Goal: Task Accomplishment & Management: Manage account settings

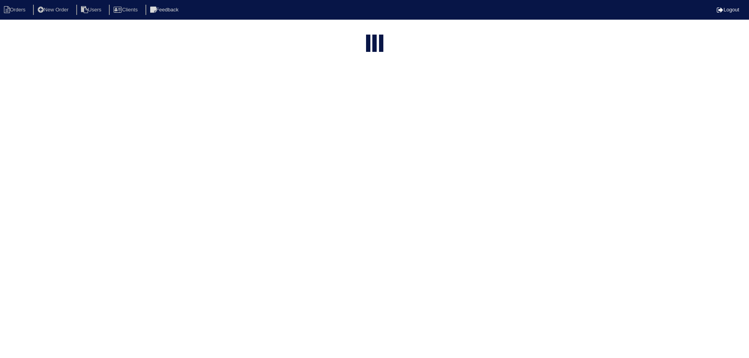
select select "15"
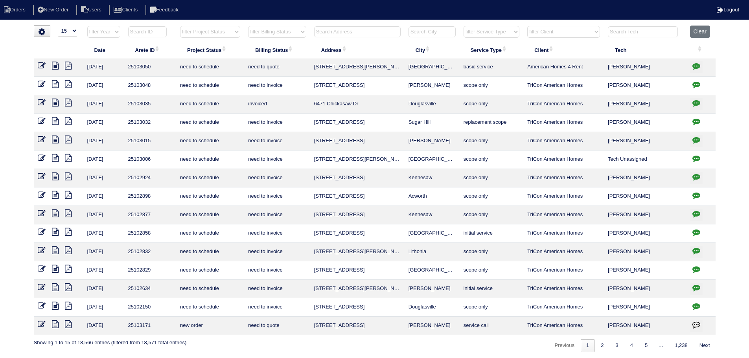
click at [228, 29] on select "filter Project Status -- Any Project Status -- new order assigned in progress f…" at bounding box center [210, 32] width 60 height 12
click at [180, 26] on select "filter Project Status -- Any Project Status -- new order assigned in progress f…" at bounding box center [210, 32] width 60 height 12
select select "assigned"
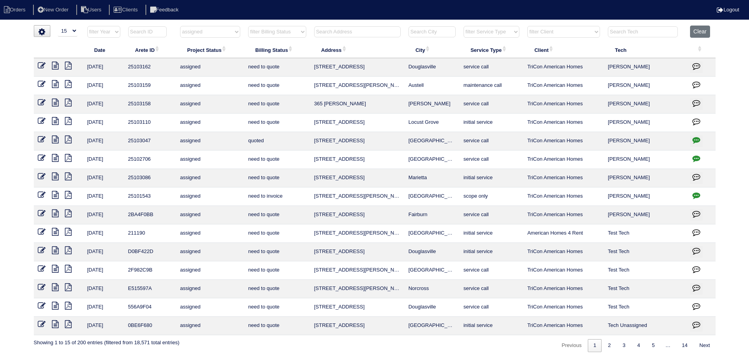
drag, startPoint x: 438, startPoint y: 180, endPoint x: 299, endPoint y: 181, distance: 139.2
click at [299, 181] on tr "8/25/25 25103086 assigned need to quote 155 Rock Garden Terrace Marietta initia…" at bounding box center [375, 178] width 682 height 18
copy tr "155 Rock Garden Terrace Marietta"
click at [695, 199] on icon "button" at bounding box center [697, 196] width 8 height 8
click at [695, 198] on icon "button" at bounding box center [697, 196] width 8 height 8
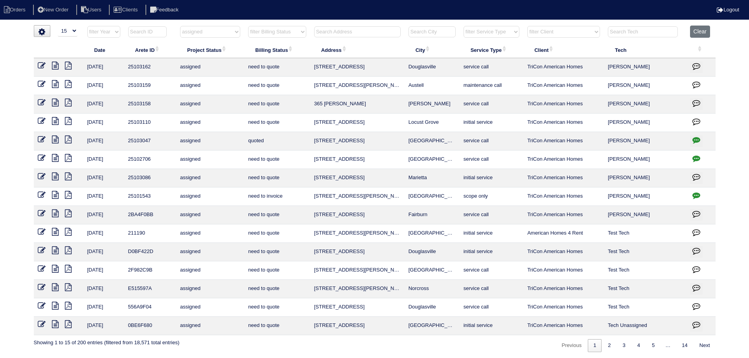
type textarea "8/22/25 - Service x 2 w/ approval/Duct cleaning approved - Sent to Dan, Payton …"
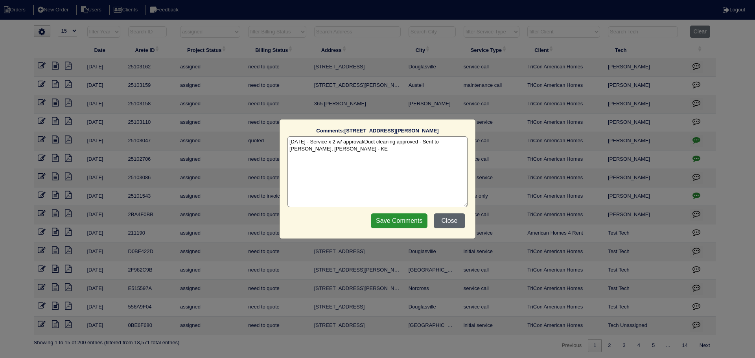
click at [451, 223] on button "Close" at bounding box center [449, 221] width 31 height 15
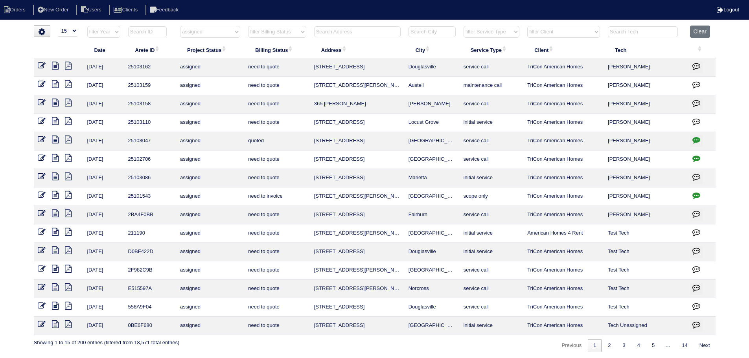
click at [55, 195] on icon at bounding box center [55, 195] width 7 height 8
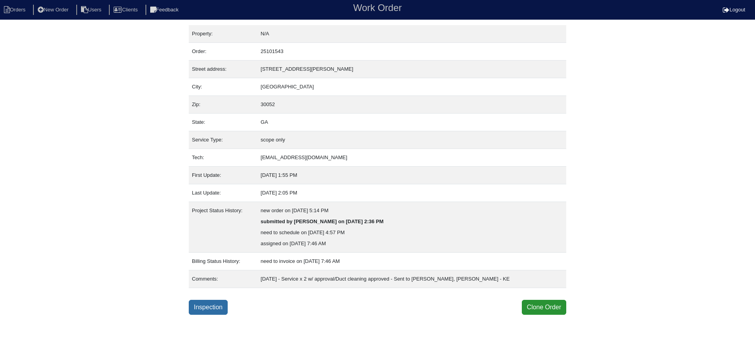
click at [212, 307] on link "Inspection" at bounding box center [208, 307] width 39 height 15
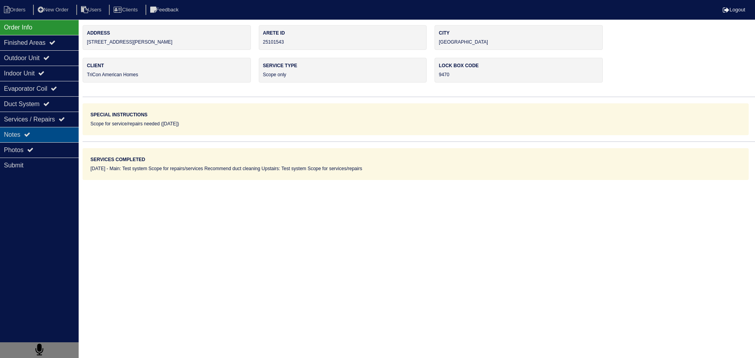
click at [65, 132] on div "Notes" at bounding box center [39, 134] width 79 height 15
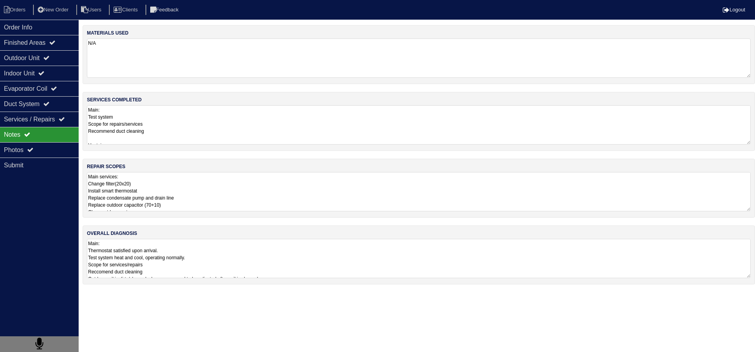
click at [213, 133] on textarea "Main: Test system Scope for repairs/services Recommend duct cleaning Upstairs: …" at bounding box center [419, 124] width 664 height 39
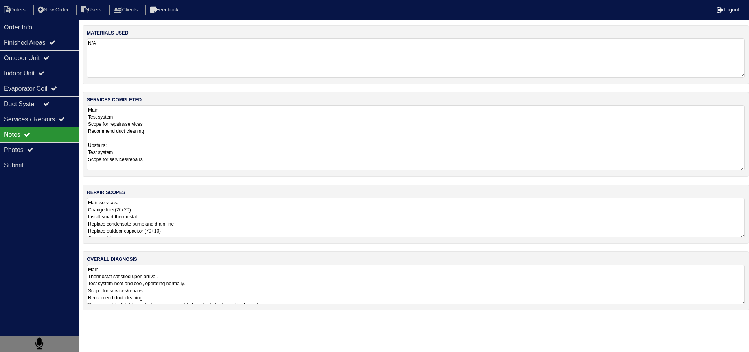
click at [170, 219] on textarea "Main services: Change filter(20x20) Install smart thermostat Replace condensate…" at bounding box center [416, 217] width 658 height 39
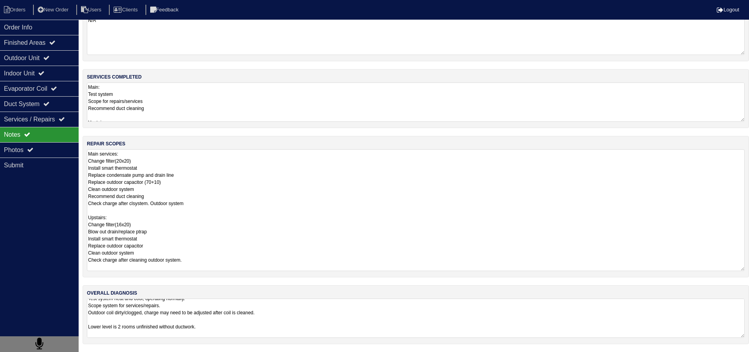
scroll to position [1, 0]
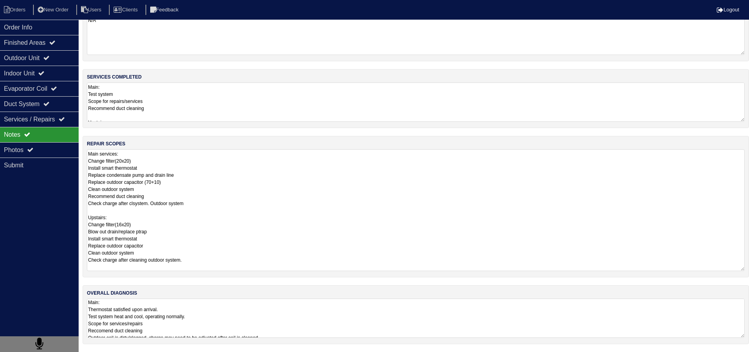
click at [130, 304] on textarea "Main: Thermostat satisfied upon arrival. Test system heat and cool, operating n…" at bounding box center [416, 318] width 658 height 39
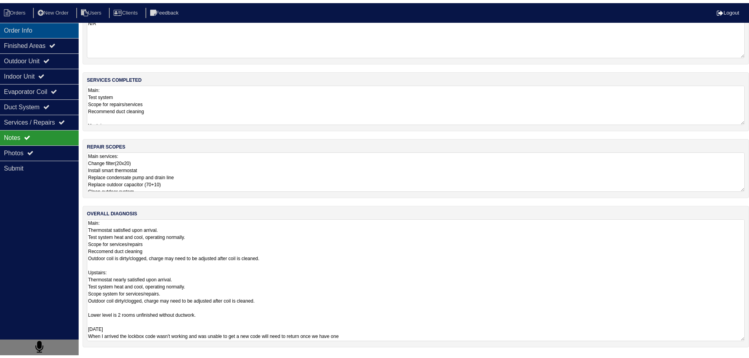
scroll to position [0, 0]
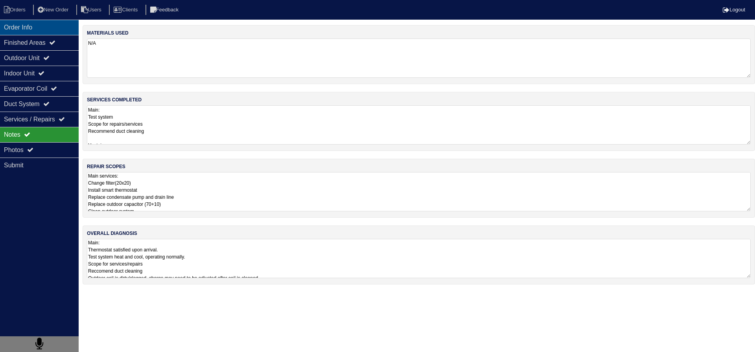
click at [39, 30] on div "Order Info" at bounding box center [39, 27] width 79 height 15
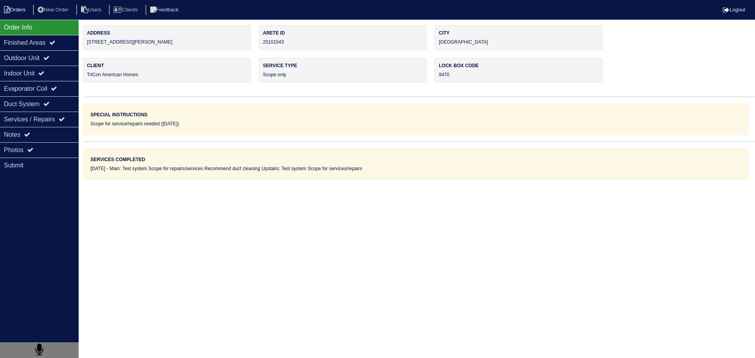
click at [21, 13] on li "Orders" at bounding box center [16, 10] width 32 height 11
select select "15"
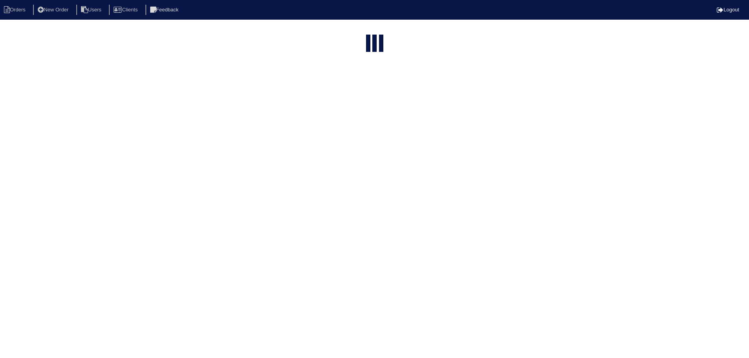
select select "assigned"
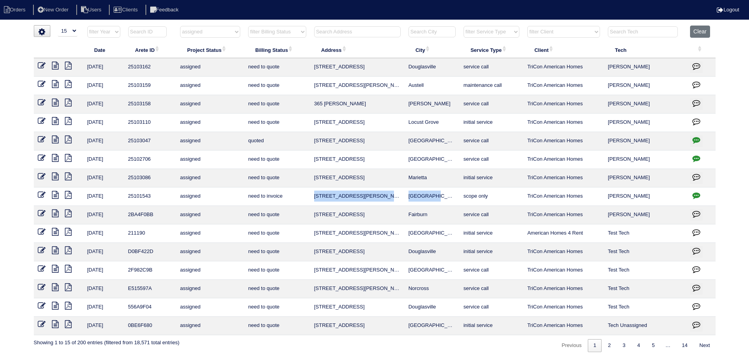
drag, startPoint x: 429, startPoint y: 197, endPoint x: 311, endPoint y: 200, distance: 118.4
click at [311, 200] on tr "8/25/25 25101543 assigned need to invoice 135 Little Haynes Dr Loganville scope…" at bounding box center [375, 197] width 682 height 18
copy tr "135 Little Haynes Dr Loganville"
click at [55, 67] on icon at bounding box center [55, 66] width 7 height 8
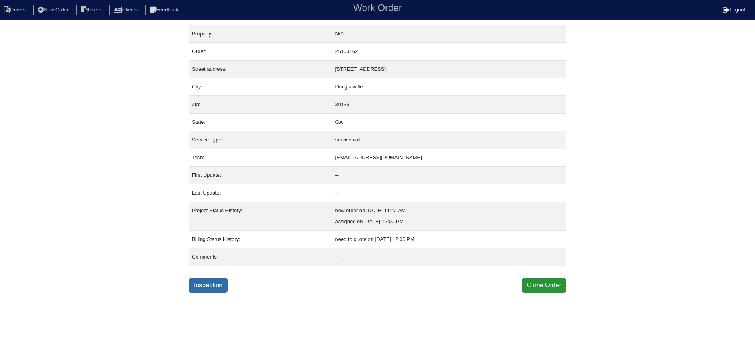
click at [219, 282] on link "Inspection" at bounding box center [208, 285] width 39 height 15
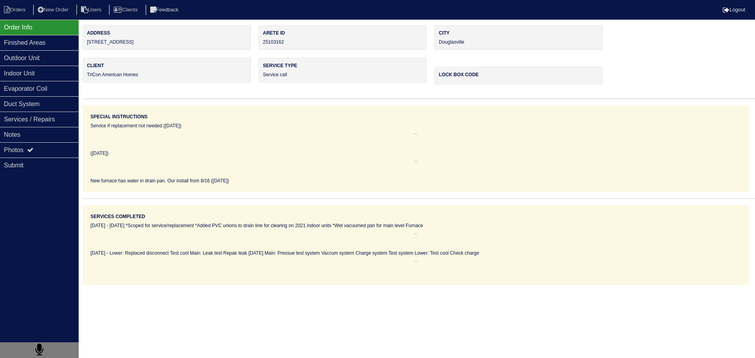
click at [75, 136] on div "Notes" at bounding box center [39, 134] width 79 height 15
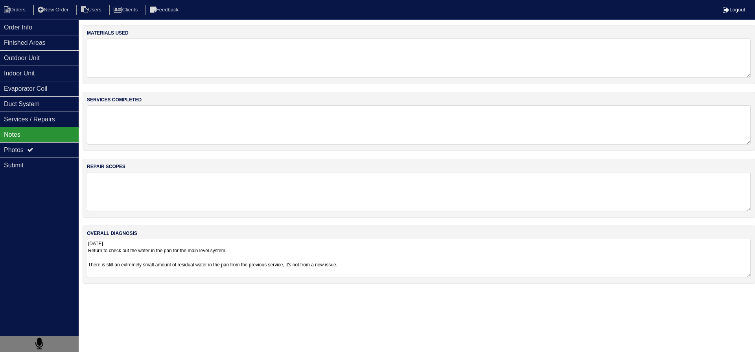
click at [164, 254] on textarea "8/27/25 Return to check out the water in the pan for the main level system. The…" at bounding box center [419, 258] width 664 height 39
click at [36, 31] on div "Order Info" at bounding box center [39, 27] width 79 height 15
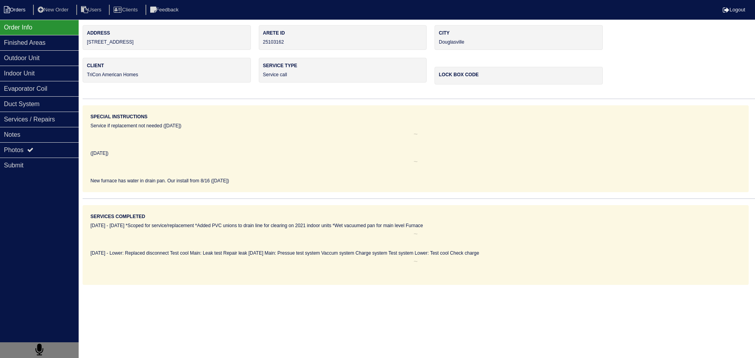
click at [21, 13] on li "Orders" at bounding box center [16, 10] width 32 height 11
select select "15"
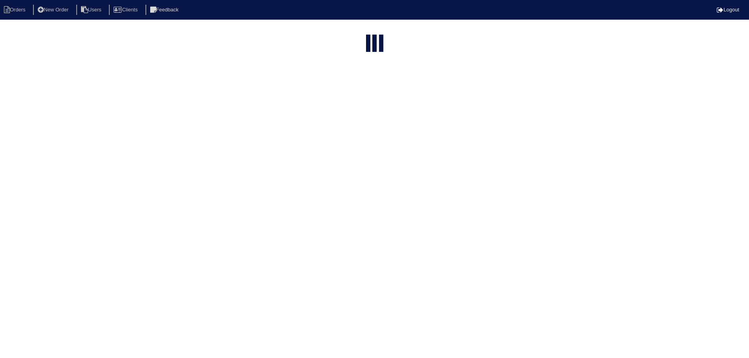
select select "assigned"
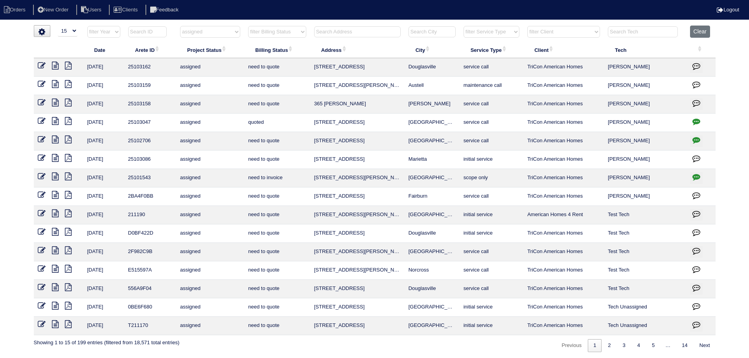
click at [46, 66] on link at bounding box center [45, 67] width 14 height 6
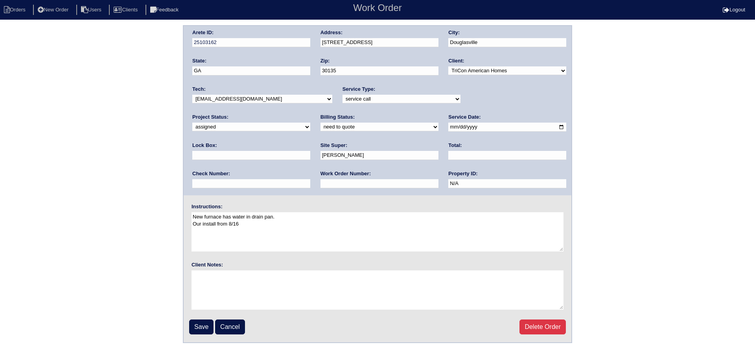
click at [500, 108] on div "Arete ID: 25103162 Address: 4365 Rosestone Ct City: Douglasville State: GA Zip:…" at bounding box center [378, 111] width 388 height 170
click at [310, 123] on select "new order assigned in progress field complete need to schedule admin review arc…" at bounding box center [251, 127] width 118 height 9
select select "field complete"
click at [310, 123] on select "new order assigned in progress field complete need to schedule admin review arc…" at bounding box center [251, 127] width 118 height 9
click at [207, 319] on fieldset "Arete ID: 25103162 Address: 4365 Rosestone Ct City: Douglasville State: GA Zip:…" at bounding box center [378, 184] width 388 height 317
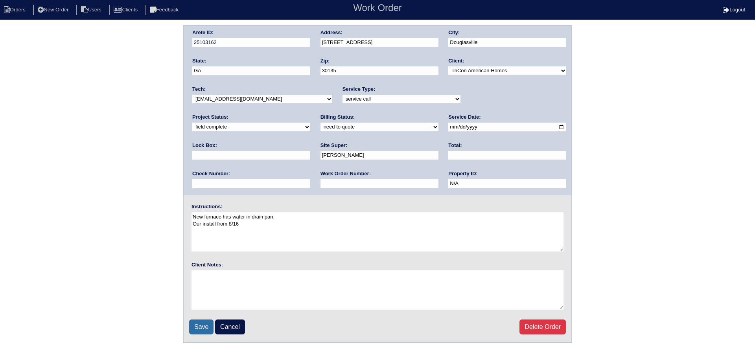
click at [203, 327] on input "Save" at bounding box center [201, 327] width 24 height 15
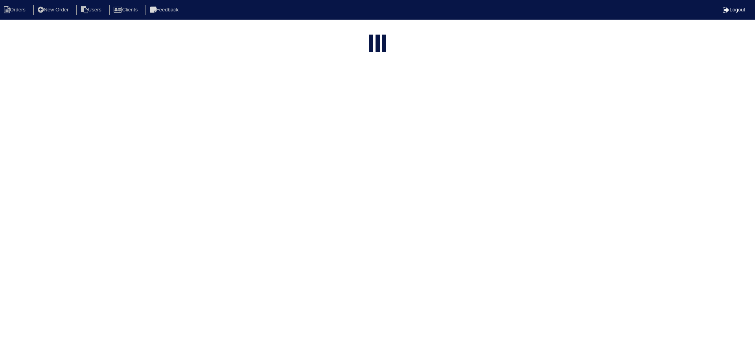
select select "15"
select select "assigned"
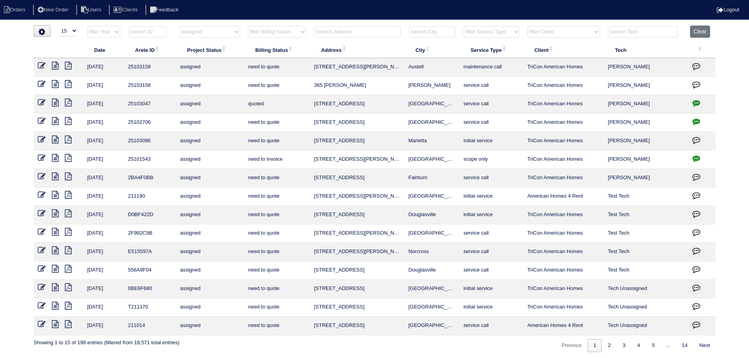
click at [55, 66] on icon at bounding box center [55, 66] width 7 height 8
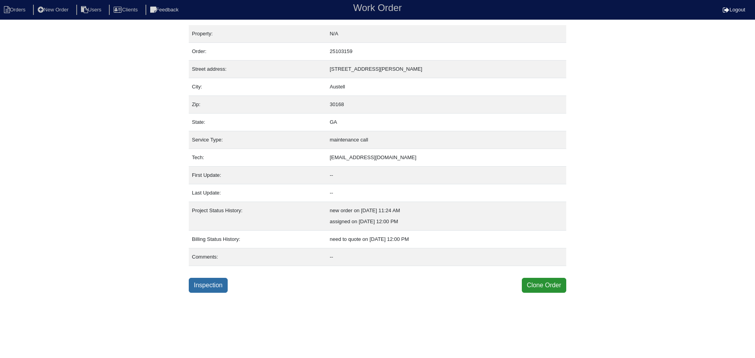
click at [210, 284] on link "Inspection" at bounding box center [208, 285] width 39 height 15
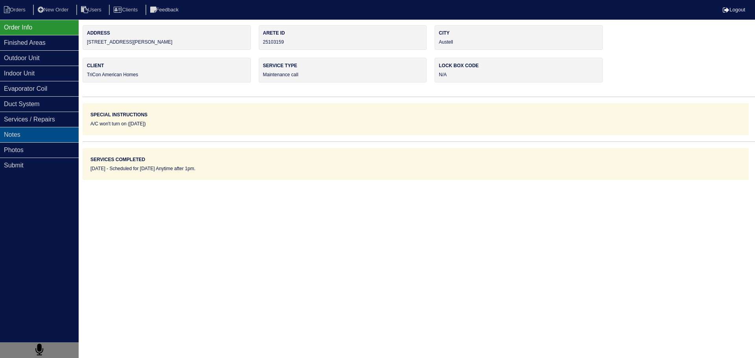
click at [23, 130] on div "Notes" at bounding box center [39, 134] width 79 height 15
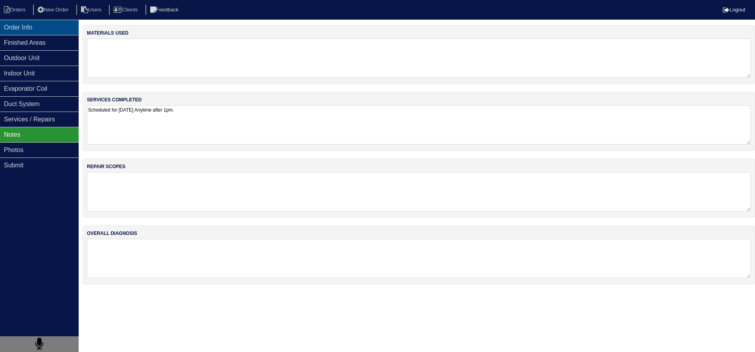
click at [43, 28] on div "Order Info" at bounding box center [39, 27] width 79 height 15
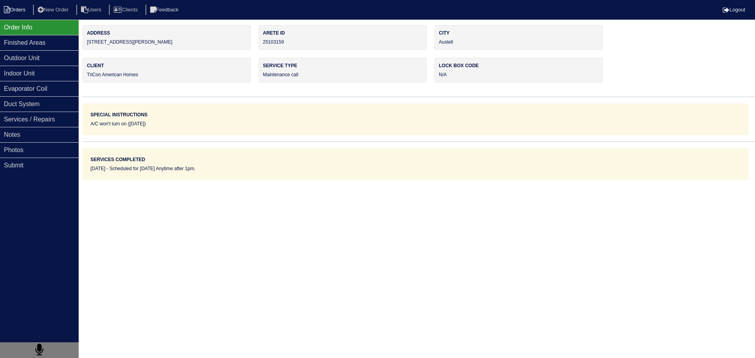
click at [18, 11] on li "Orders" at bounding box center [16, 10] width 32 height 11
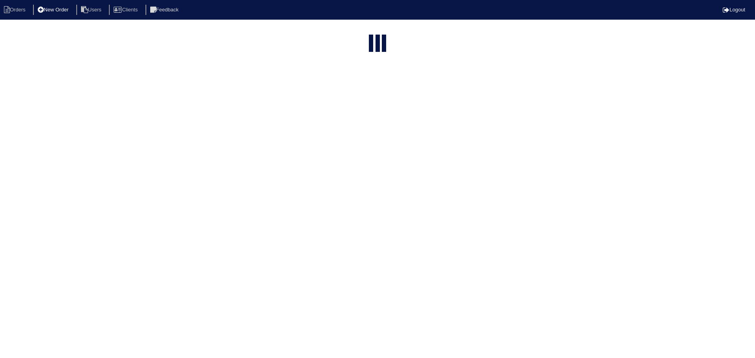
select select "15"
select select "assigned"
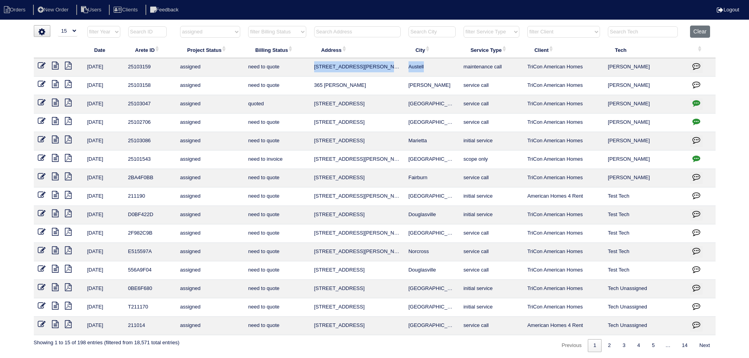
drag, startPoint x: 436, startPoint y: 66, endPoint x: 329, endPoint y: 66, distance: 107.4
click at [314, 73] on tr "8/27/25 25103159 assigned need to quote 5702 Gordon Park Trace Austell maintena…" at bounding box center [375, 67] width 682 height 18
copy tr "5702 Gordon Park Trace Austell"
click at [221, 33] on select "filter Project Status -- Any Project Status -- new order assigned in progress f…" at bounding box center [210, 32] width 60 height 12
select select
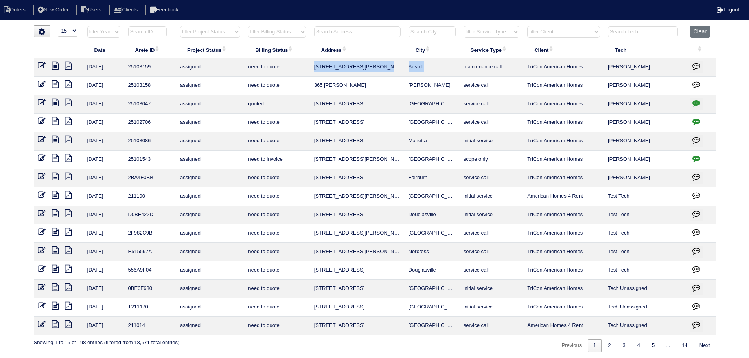
click at [180, 26] on select "filter Project Status -- Any Project Status -- new order assigned in progress f…" at bounding box center [210, 32] width 60 height 12
click at [402, 30] on th at bounding box center [357, 34] width 94 height 16
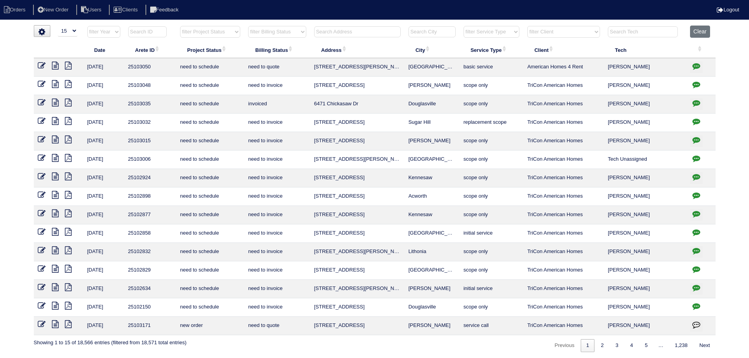
click at [383, 35] on input "text" at bounding box center [357, 31] width 87 height 11
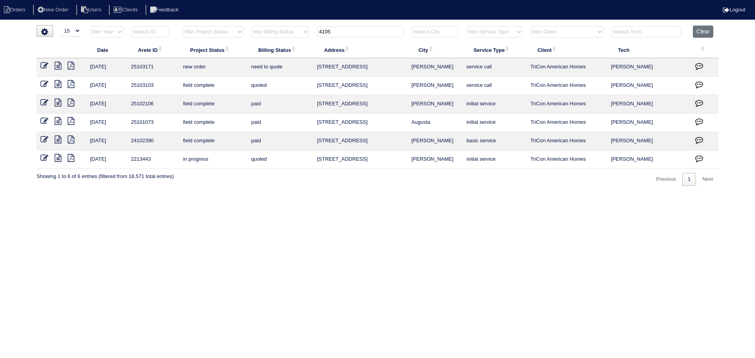
type input "4105"
drag, startPoint x: 446, startPoint y: 62, endPoint x: 296, endPoint y: 65, distance: 150.7
click at [295, 65] on tr "8/27/25 25103171 new order need to quote 4105 Mission Way McDonough service cal…" at bounding box center [378, 67] width 682 height 18
copy tr "4105 Mission Way McDonough"
click at [697, 31] on button "Clear" at bounding box center [703, 32] width 20 height 12
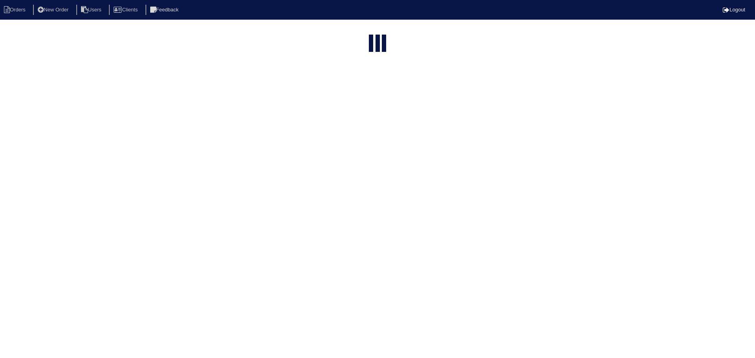
select select "15"
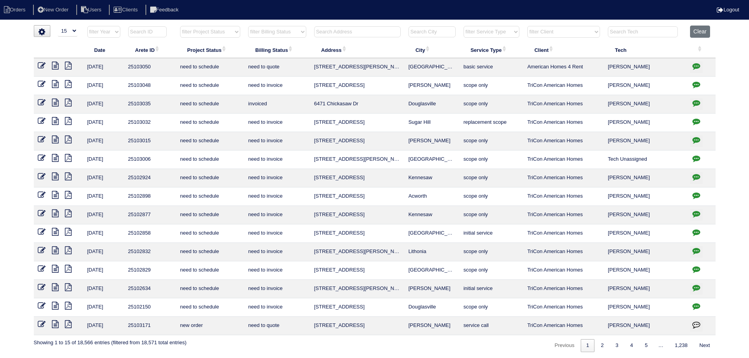
click at [368, 29] on input "text" at bounding box center [357, 31] width 87 height 11
type input "q"
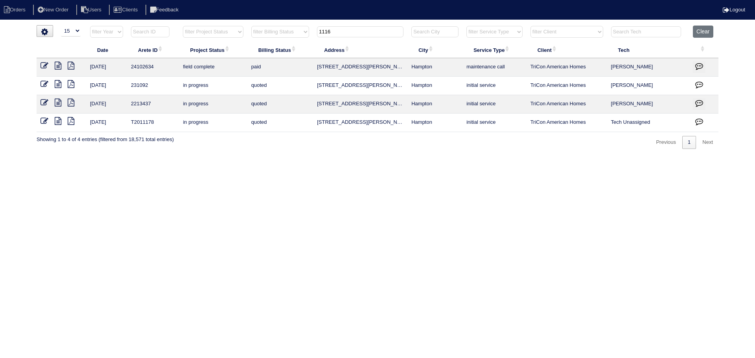
drag, startPoint x: 350, startPoint y: 33, endPoint x: 330, endPoint y: 34, distance: 20.9
click at [330, 34] on input "1116" at bounding box center [360, 31] width 87 height 11
drag, startPoint x: 340, startPoint y: 30, endPoint x: 327, endPoint y: 34, distance: 13.6
click at [327, 34] on input "1116" at bounding box center [360, 31] width 87 height 11
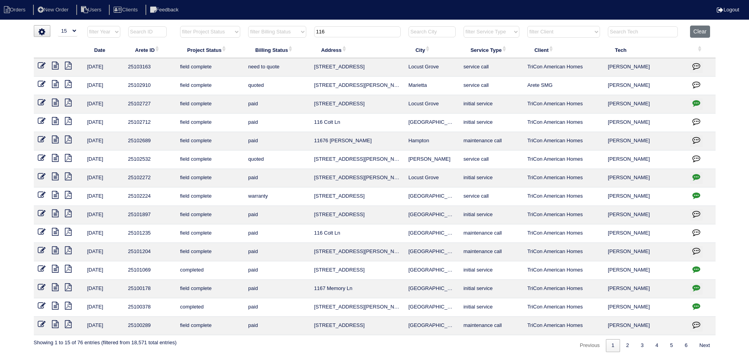
type input "116"
click at [53, 67] on icon at bounding box center [55, 66] width 7 height 8
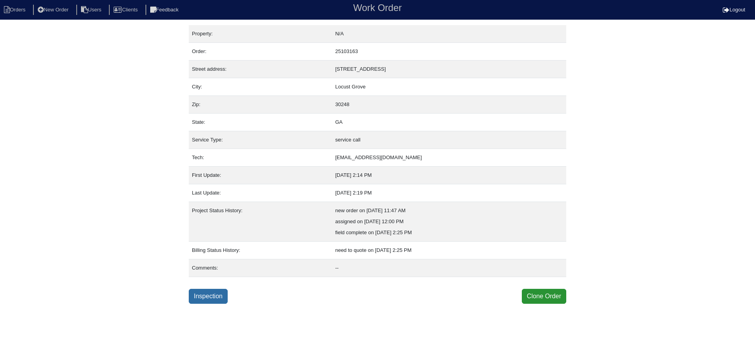
click at [201, 294] on link "Inspection" at bounding box center [208, 296] width 39 height 15
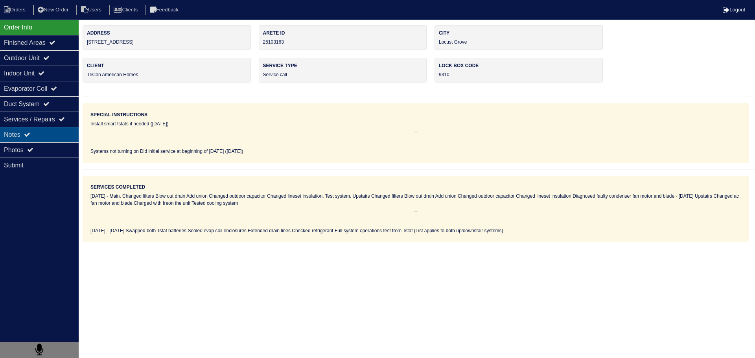
click at [50, 132] on div "Notes" at bounding box center [39, 134] width 79 height 15
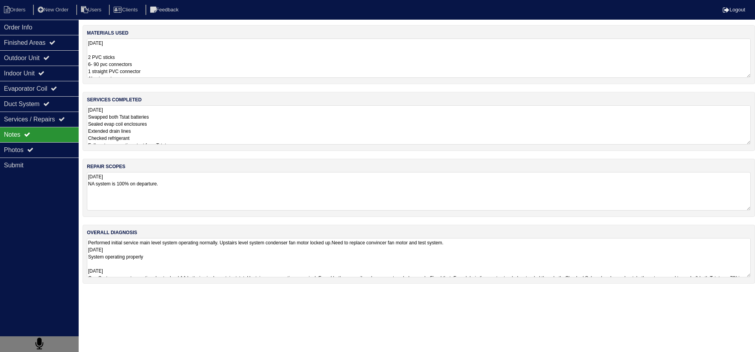
click at [192, 198] on textarea "[DATE] NA system is 100% on departure." at bounding box center [419, 191] width 664 height 39
click at [183, 123] on textarea "[DATE] Swapped both Tstat batteries Sealed evap coil enclosures Extended drain …" at bounding box center [419, 124] width 664 height 39
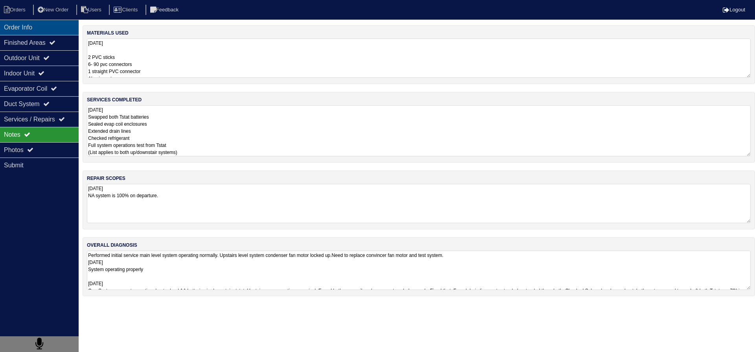
click at [7, 28] on div "Order Info" at bounding box center [39, 27] width 79 height 15
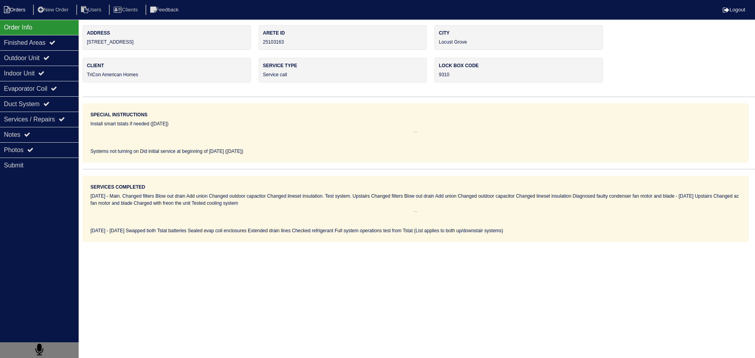
click at [13, 8] on li "Orders" at bounding box center [16, 10] width 32 height 11
select select "15"
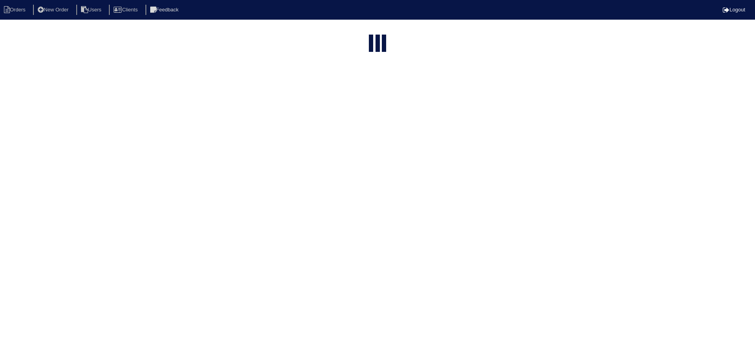
type input "116"
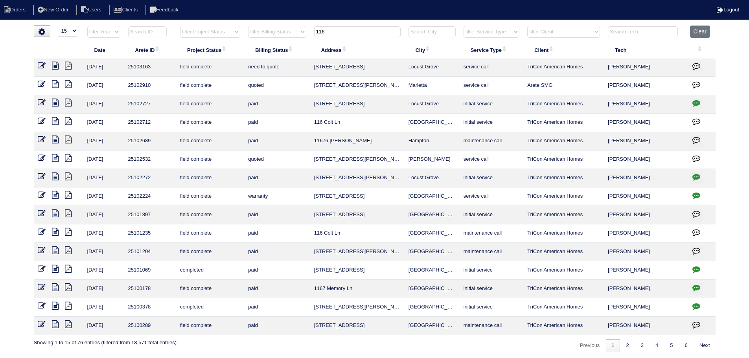
drag, startPoint x: 360, startPoint y: 32, endPoint x: 308, endPoint y: 35, distance: 52.8
click at [307, 35] on tr "filter Year -- Any Year -- 2025 2024 2023 2022 2021 2020 2019 filter Project St…" at bounding box center [375, 34] width 682 height 16
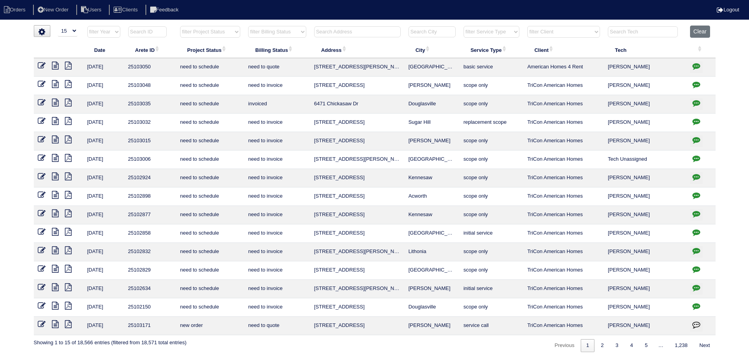
click at [328, 32] on input "text" at bounding box center [357, 31] width 87 height 11
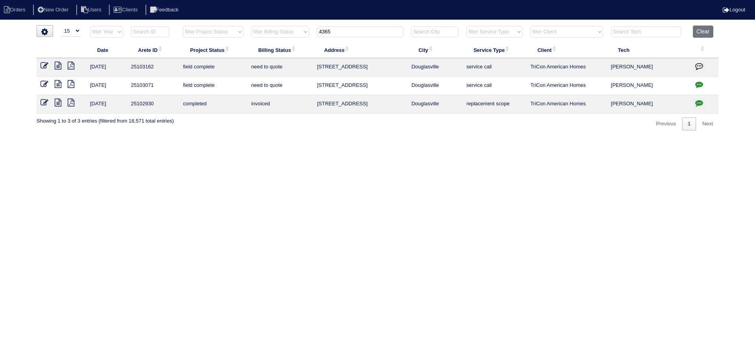
type input "4365"
click at [58, 65] on icon at bounding box center [58, 66] width 7 height 8
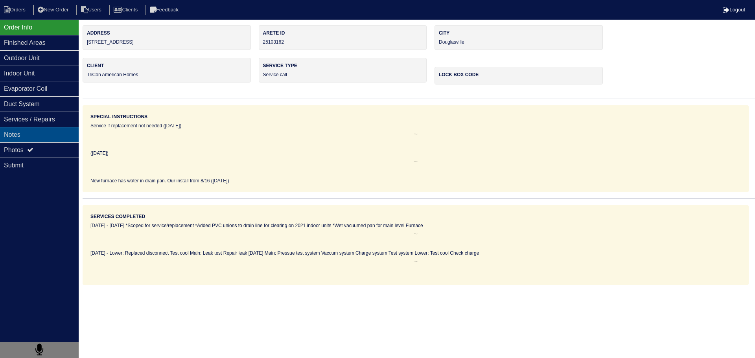
click at [45, 129] on div "Notes" at bounding box center [39, 134] width 79 height 15
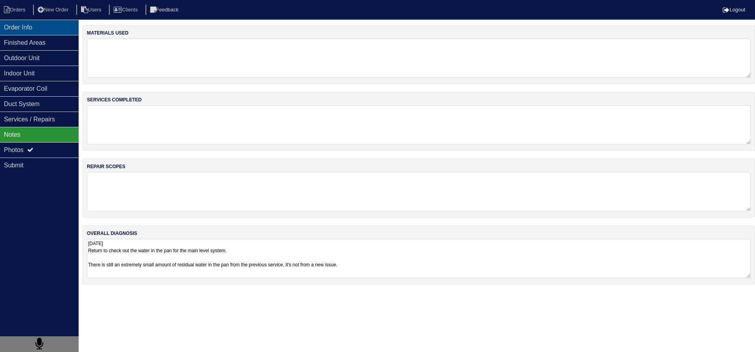
click at [40, 23] on div "Order Info" at bounding box center [39, 27] width 79 height 15
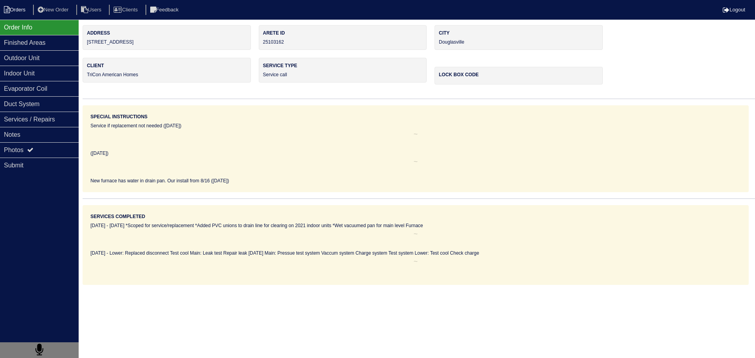
click at [20, 8] on li "Orders" at bounding box center [16, 10] width 32 height 11
select select "15"
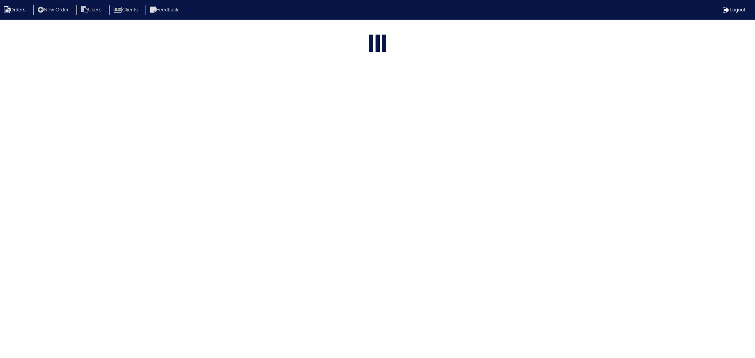
type input "4365"
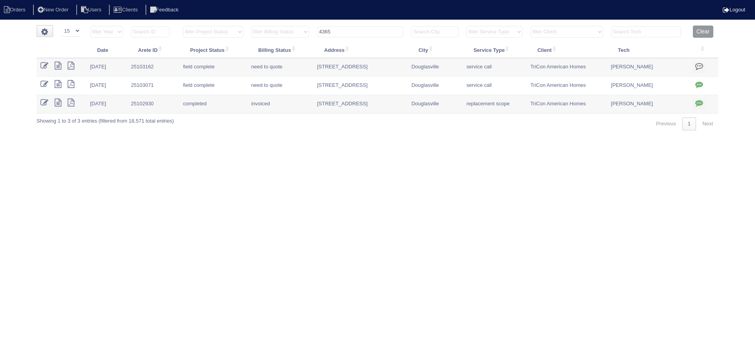
click at [703, 32] on button "Clear" at bounding box center [703, 32] width 20 height 12
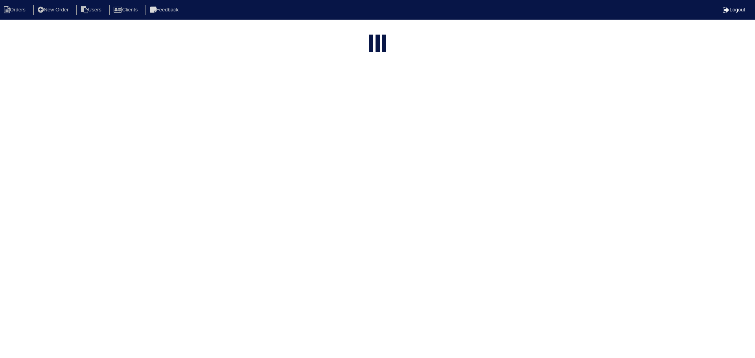
select select "15"
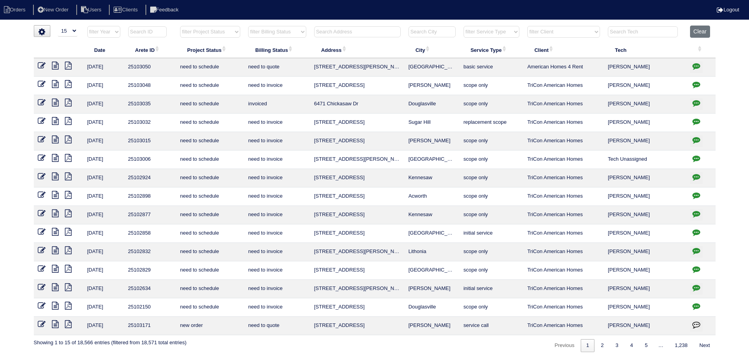
click at [361, 24] on html "Orders New Order Users Clients Feedback Logout Orders New Order Users Clients M…" at bounding box center [374, 180] width 749 height 360
click at [361, 31] on input "text" at bounding box center [357, 31] width 87 height 11
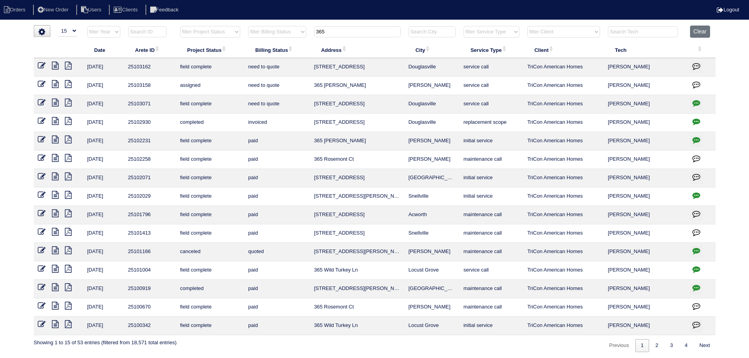
type input "365"
click at [58, 84] on icon at bounding box center [55, 84] width 7 height 8
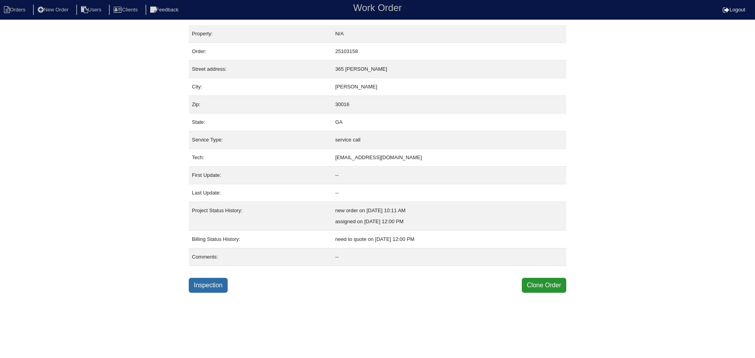
click at [215, 289] on link "Inspection" at bounding box center [208, 285] width 39 height 15
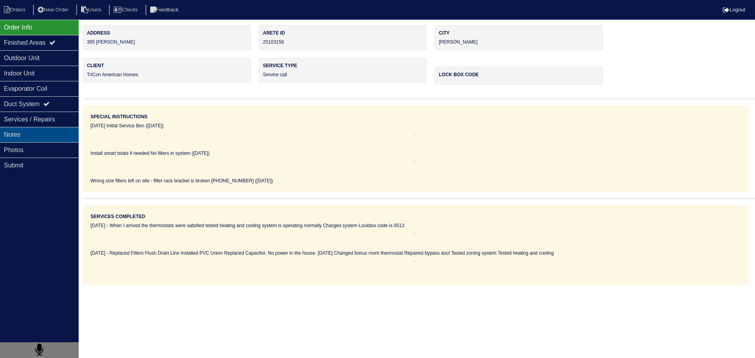
click at [56, 127] on div "Notes" at bounding box center [39, 134] width 79 height 15
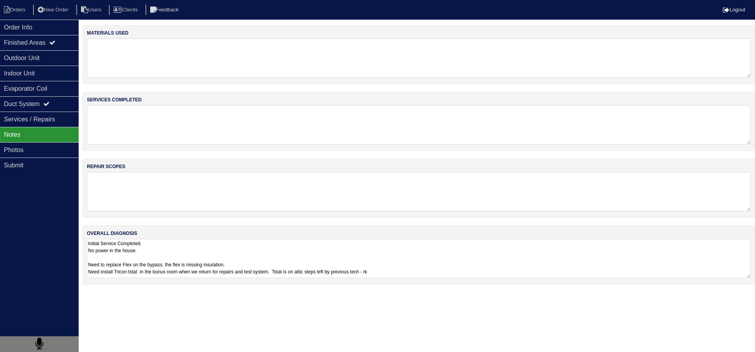
click at [176, 256] on textarea "Initial Service Completed. No power in the house. Need to replace Flex on the b…" at bounding box center [419, 258] width 664 height 39
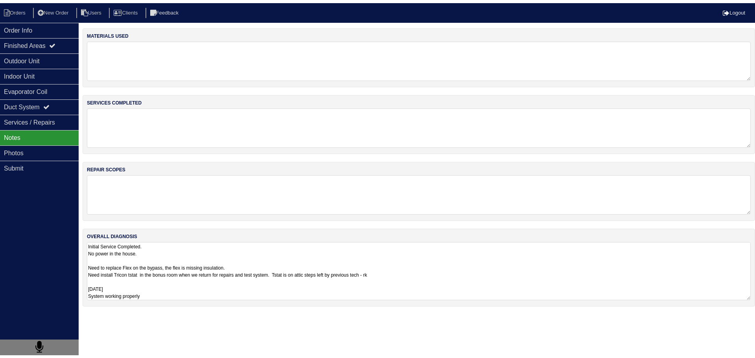
scroll to position [1, 0]
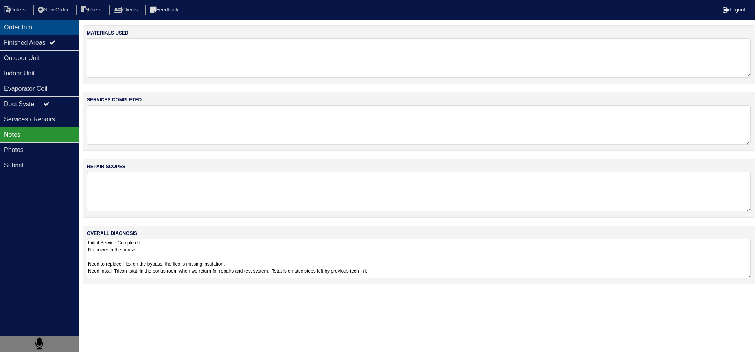
click at [25, 23] on div "Order Info" at bounding box center [39, 27] width 79 height 15
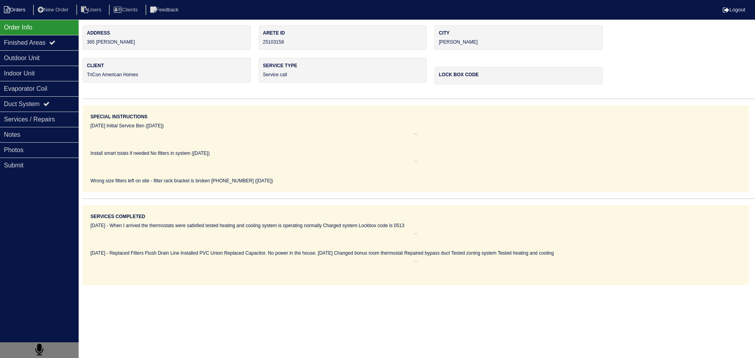
click at [14, 9] on li "Orders" at bounding box center [16, 10] width 32 height 11
select select "15"
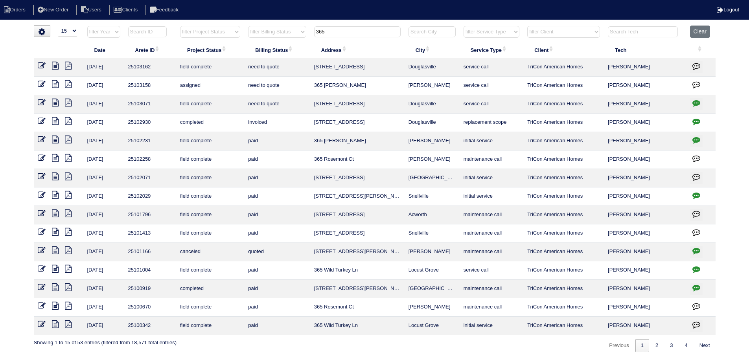
drag, startPoint x: 442, startPoint y: 87, endPoint x: 334, endPoint y: 91, distance: 108.6
click at [302, 88] on tr "8/27/25 25103158 assigned need to quote 365 McGiboney Ln Covington service call…" at bounding box center [375, 86] width 682 height 18
copy tr "365 McGiboney Ln Covington"
click at [321, 39] on th "365" at bounding box center [357, 34] width 94 height 16
type input "3"
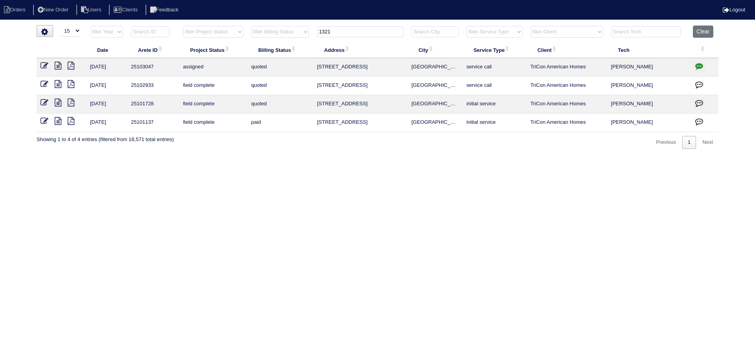
type input "1321"
click at [58, 67] on icon at bounding box center [58, 66] width 7 height 8
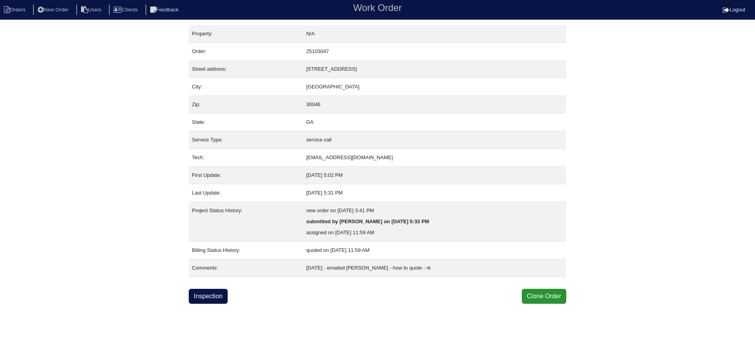
click at [199, 297] on link "Inspection" at bounding box center [208, 296] width 39 height 15
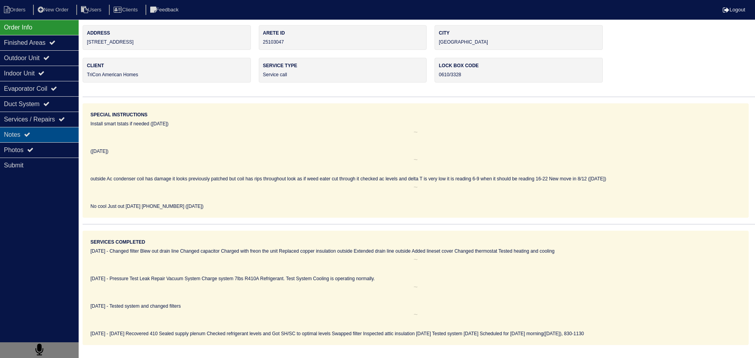
click at [62, 128] on div "Notes" at bounding box center [39, 134] width 79 height 15
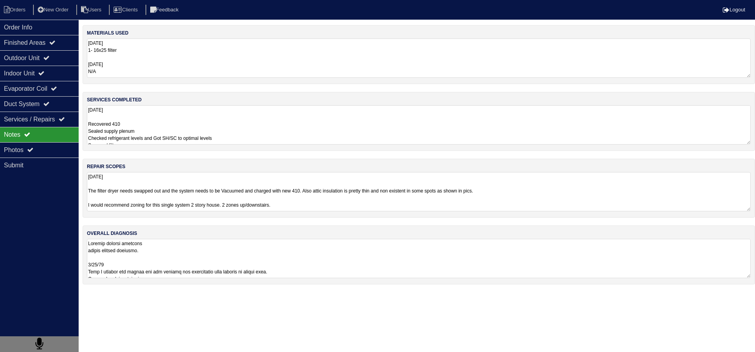
click at [200, 138] on textarea "8.15.25 Recovered 410 Sealed supply plenum Checked refrigerant levels and Got S…" at bounding box center [419, 124] width 664 height 39
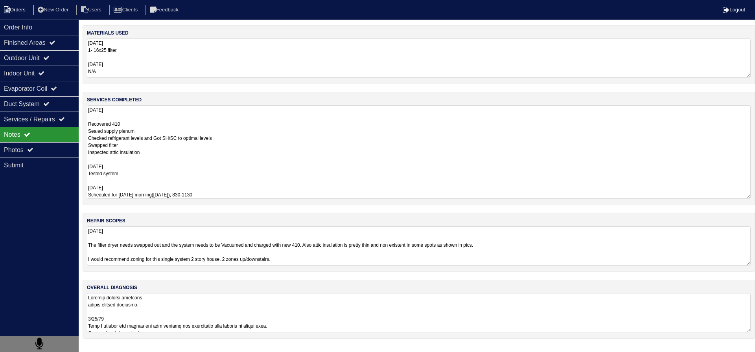
click at [11, 9] on li "Orders" at bounding box center [16, 10] width 32 height 11
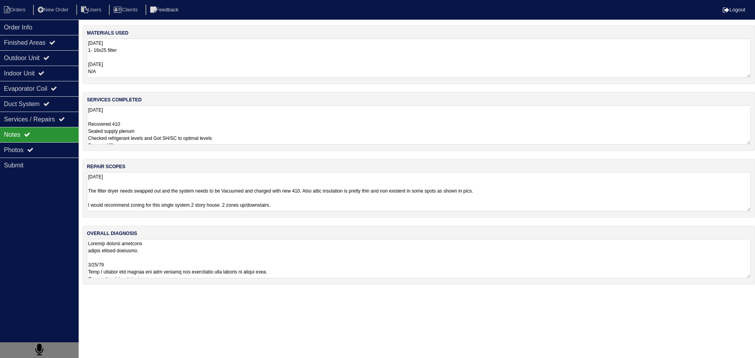
select select "15"
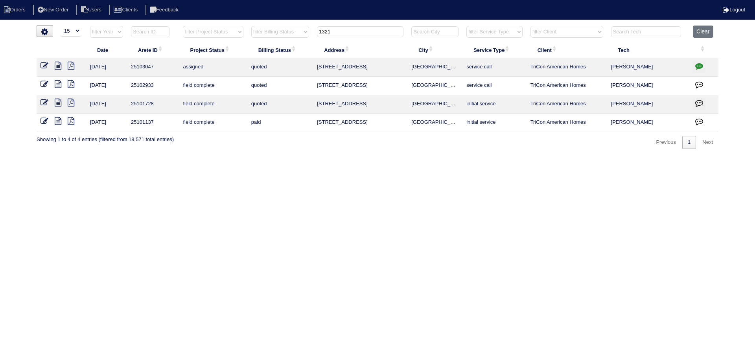
drag, startPoint x: 455, startPoint y: 68, endPoint x: 305, endPoint y: 68, distance: 150.6
click at [305, 68] on tr "8/27/25 25103047 assigned quoted 1321 Charter Oaks Ln Lawrenceville service cal…" at bounding box center [378, 67] width 682 height 18
copy tr "1321 Charter Oaks Ln Lawrenceville"
drag, startPoint x: 327, startPoint y: 33, endPoint x: 278, endPoint y: 42, distance: 49.7
click at [271, 41] on tr "filter Year -- Any Year -- 2025 2024 2023 2022 2021 2020 2019 filter Project St…" at bounding box center [378, 34] width 682 height 16
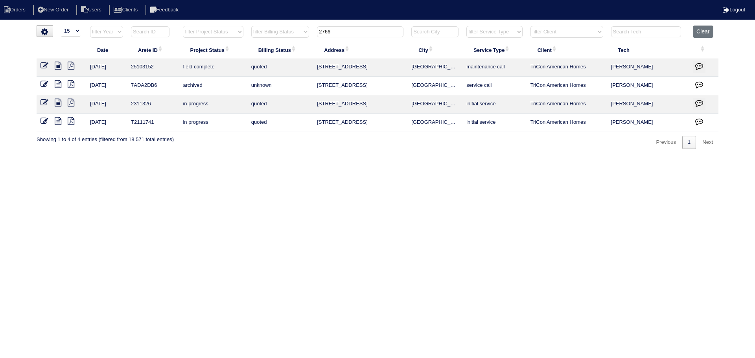
type input "2766"
click at [57, 67] on icon at bounding box center [58, 66] width 7 height 8
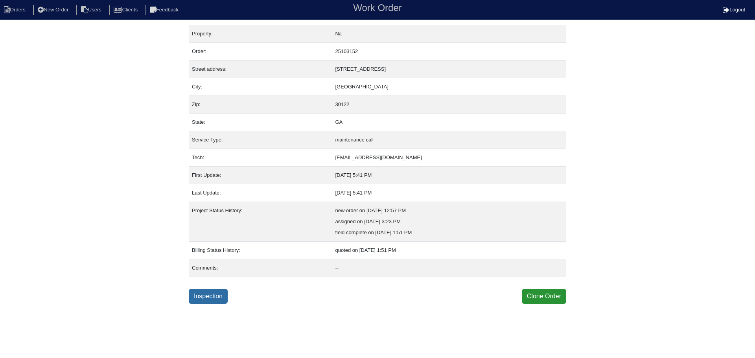
click at [205, 300] on link "Inspection" at bounding box center [208, 296] width 39 height 15
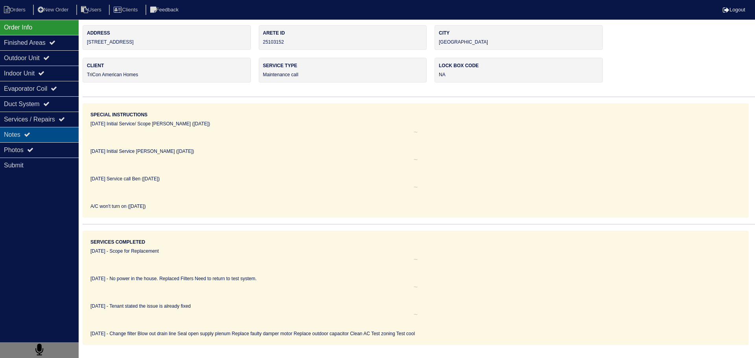
click at [52, 138] on div "Notes" at bounding box center [39, 134] width 79 height 15
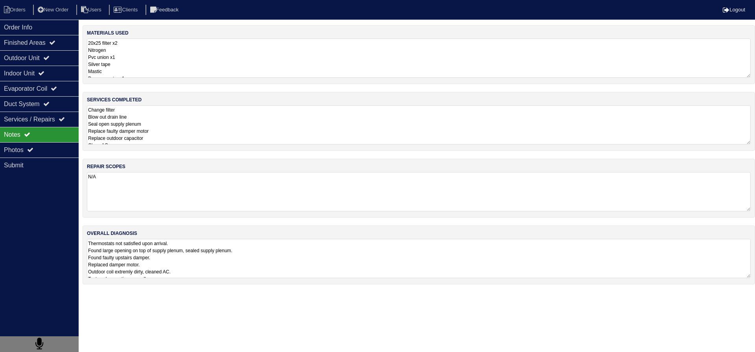
click at [176, 132] on textarea "Change filter Blow out drain line Seal open supply plenum Replace faulty damper…" at bounding box center [419, 124] width 664 height 39
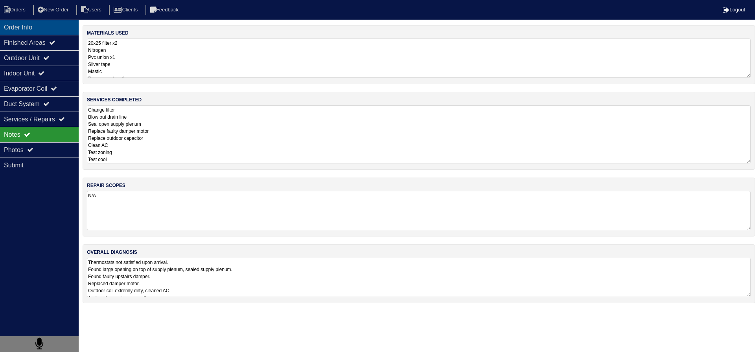
click at [59, 29] on div "Order Info" at bounding box center [39, 27] width 79 height 15
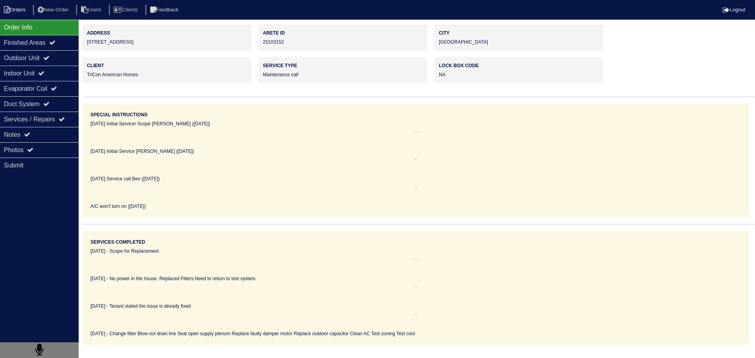
click at [24, 12] on li "Orders" at bounding box center [16, 10] width 32 height 11
select select "15"
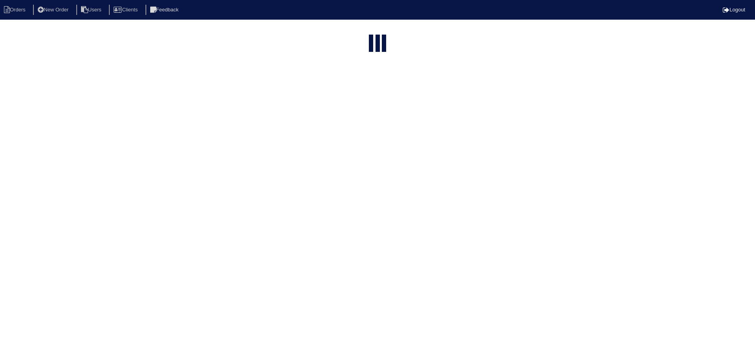
type input "2766"
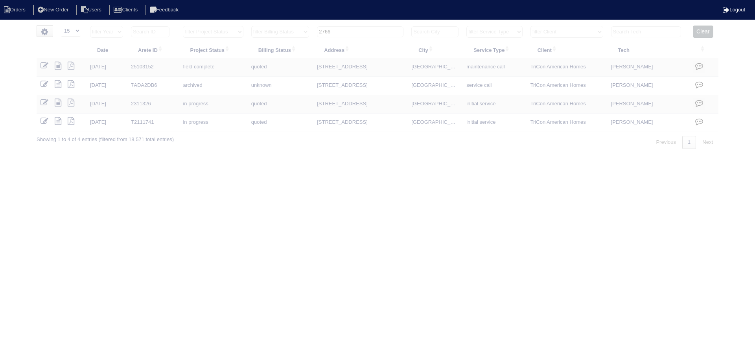
click at [700, 33] on button "Clear" at bounding box center [703, 32] width 20 height 12
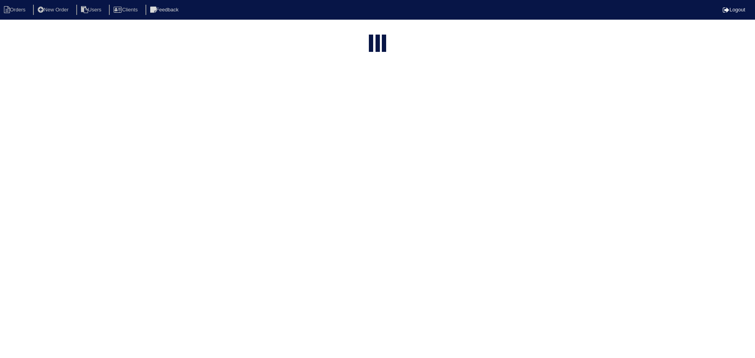
select select "15"
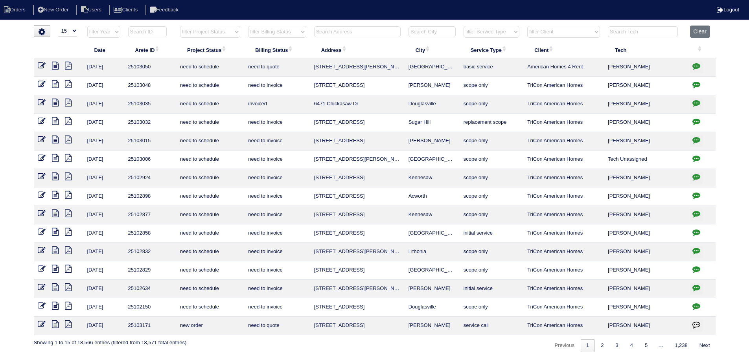
click at [227, 38] on th "filter Project Status -- Any Project Status -- new order assigned in progress f…" at bounding box center [210, 34] width 68 height 16
click at [221, 37] on select "filter Project Status -- Any Project Status -- new order assigned in progress f…" at bounding box center [210, 32] width 60 height 12
click at [180, 26] on select "filter Project Status -- Any Project Status -- new order assigned in progress f…" at bounding box center [210, 32] width 60 height 12
select select "assigned"
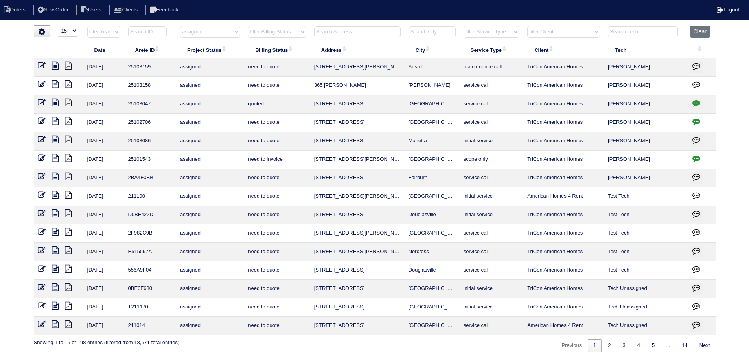
click at [57, 121] on icon at bounding box center [55, 121] width 7 height 8
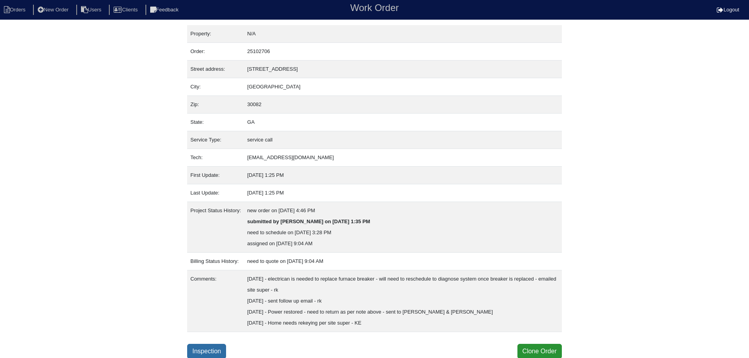
click at [205, 353] on link "Inspection" at bounding box center [206, 351] width 39 height 15
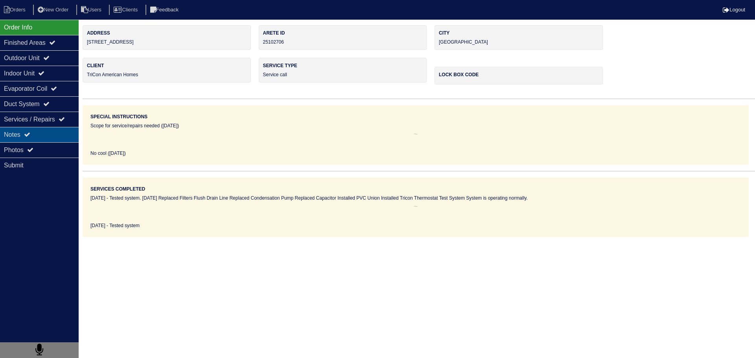
click at [55, 140] on div "Notes" at bounding box center [39, 134] width 79 height 15
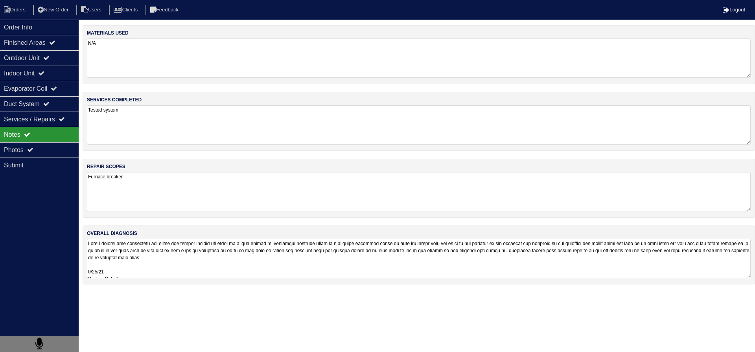
click at [170, 254] on textarea at bounding box center [419, 258] width 664 height 39
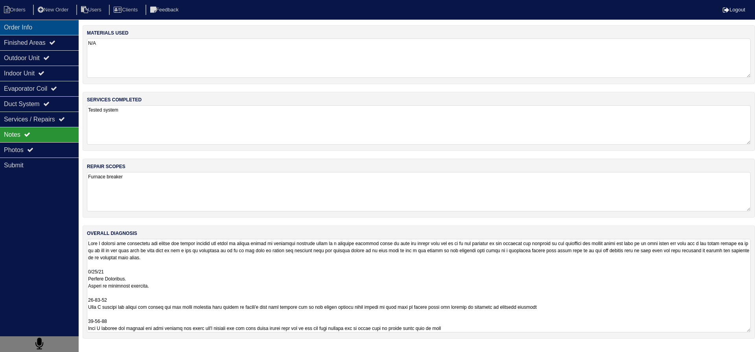
click at [30, 31] on div "Order Info" at bounding box center [39, 27] width 79 height 15
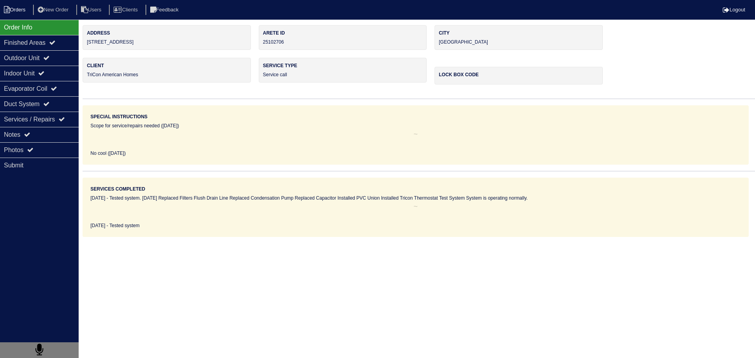
click at [11, 11] on li "Orders" at bounding box center [16, 10] width 32 height 11
select select "15"
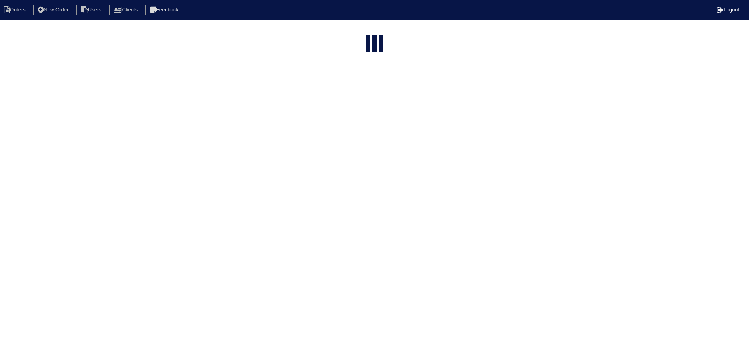
select select "assigned"
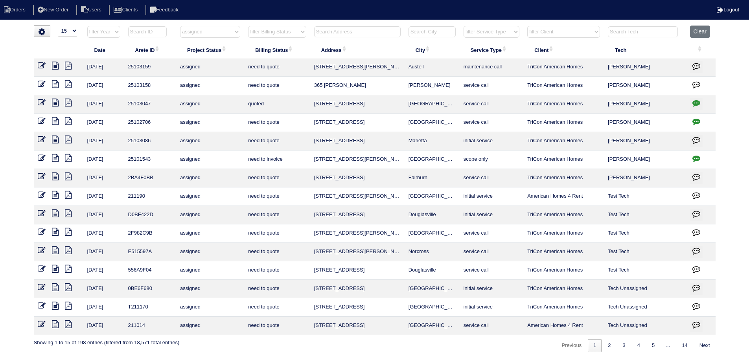
click at [35, 120] on td at bounding box center [59, 123] width 50 height 18
click at [39, 120] on icon at bounding box center [42, 121] width 8 height 8
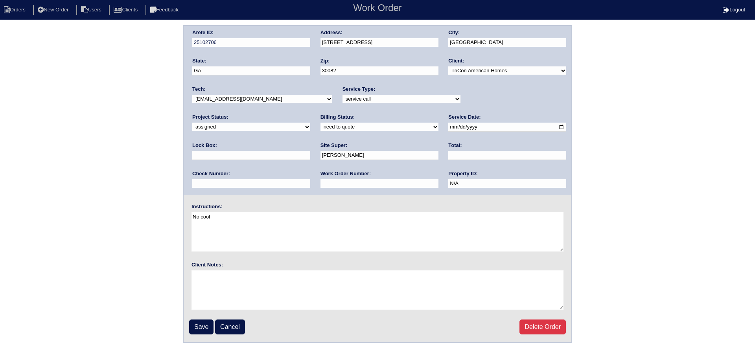
click at [310, 123] on select "new order assigned in progress field complete need to schedule admin review arc…" at bounding box center [251, 127] width 118 height 9
select select "field complete"
click at [310, 123] on select "new order assigned in progress field complete need to schedule admin review arc…" at bounding box center [251, 127] width 118 height 9
click at [203, 330] on input "Save" at bounding box center [201, 327] width 24 height 15
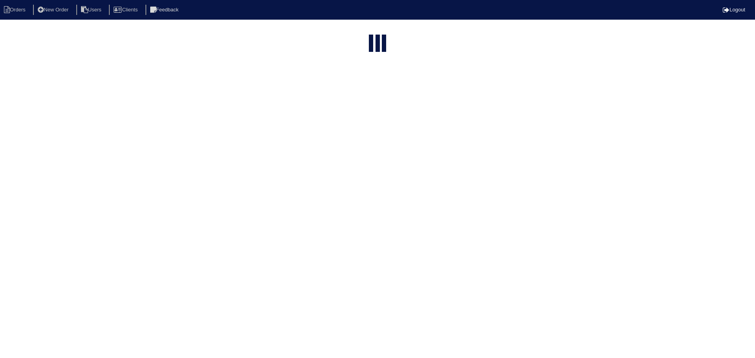
select select "15"
select select "assigned"
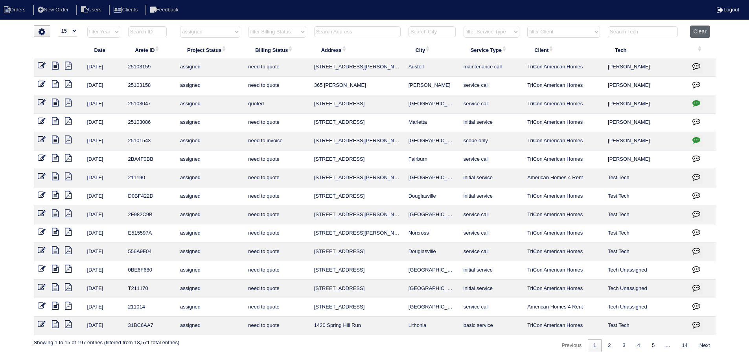
click at [698, 26] on button "Clear" at bounding box center [700, 32] width 20 height 12
select select
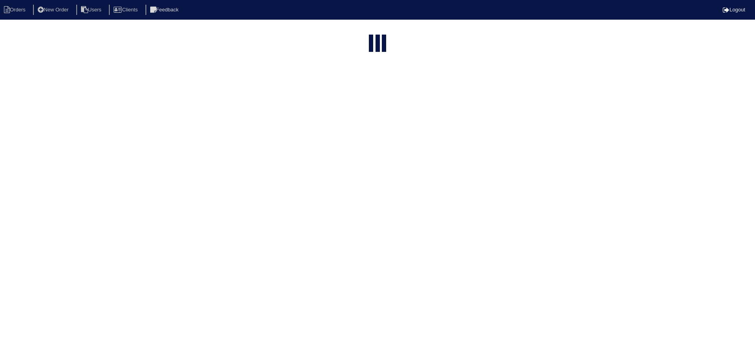
select select "15"
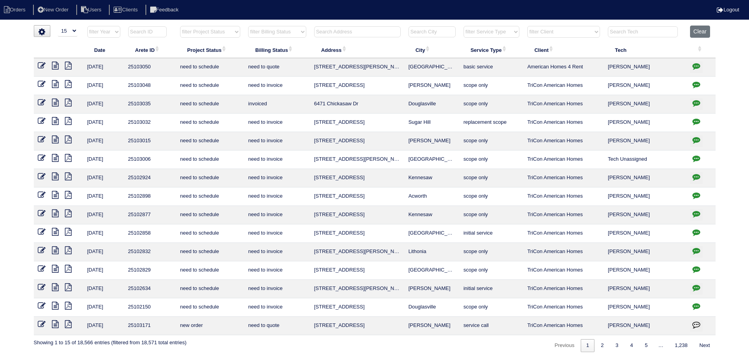
click at [352, 30] on input "text" at bounding box center [357, 31] width 87 height 11
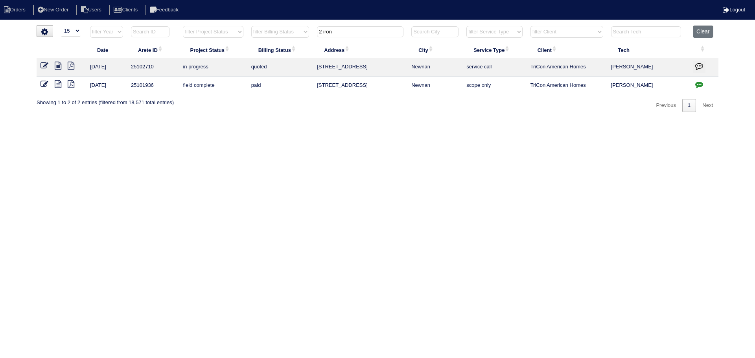
type input "2 iron"
click at [58, 62] on icon at bounding box center [58, 66] width 7 height 8
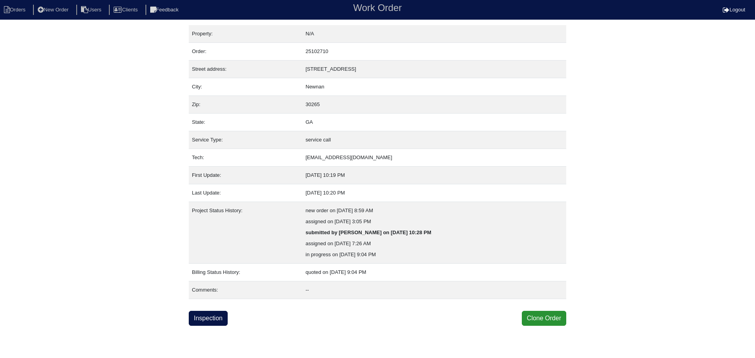
click at [209, 310] on div "Property: N/A Order: 25102710 Street address: [STREET_ADDRESS] City: [GEOGRAPHI…" at bounding box center [378, 175] width 378 height 301
click at [209, 316] on link "Inspection" at bounding box center [208, 318] width 39 height 15
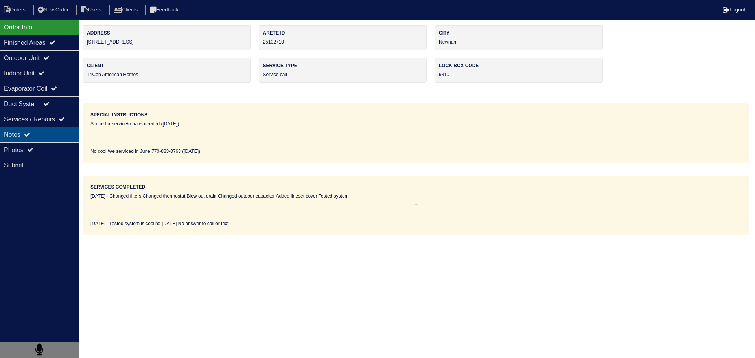
click at [53, 132] on div "Notes" at bounding box center [39, 134] width 79 height 15
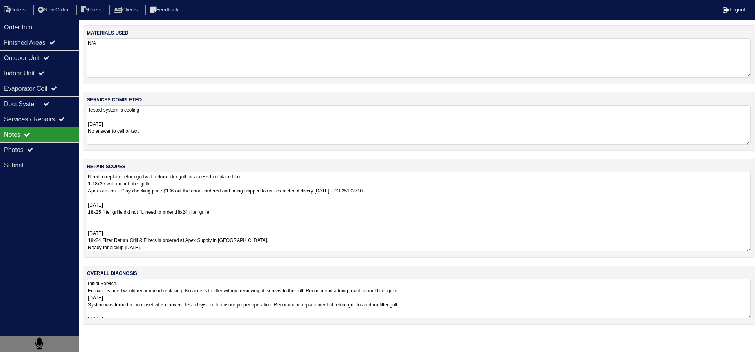
click at [177, 205] on textarea "Need to replace return grill with return filter grill for access to replace fil…" at bounding box center [419, 211] width 664 height 79
click at [162, 303] on div "materials used N/A services completed Tested system is cooling 8/13/25 No answe…" at bounding box center [419, 179] width 673 height 308
click at [146, 201] on textarea "Need to replace return grill with return filter grill for access to replace fil…" at bounding box center [419, 211] width 664 height 79
click at [177, 130] on textarea "Tested system is cooling 8/13/25 No answer to call or text" at bounding box center [419, 124] width 664 height 39
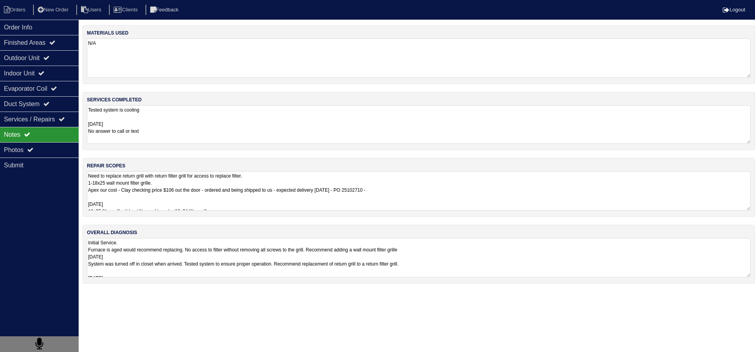
click at [144, 65] on textarea "N/A" at bounding box center [419, 58] width 664 height 39
click at [58, 31] on div "Order Info" at bounding box center [39, 27] width 79 height 15
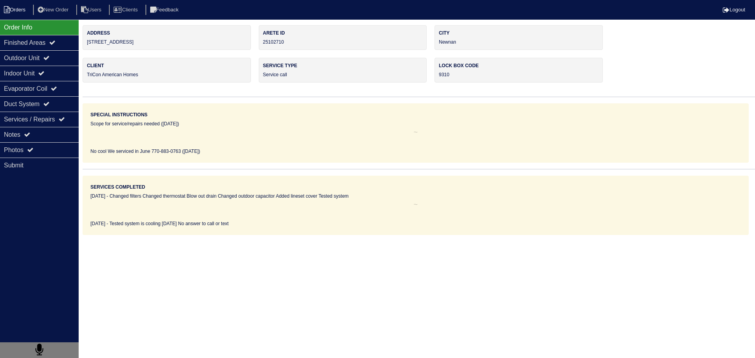
click at [24, 14] on li "Orders" at bounding box center [16, 10] width 32 height 11
select select "15"
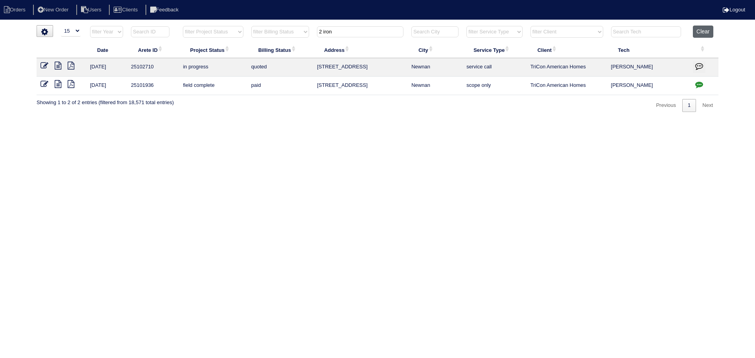
click at [703, 30] on button "Clear" at bounding box center [703, 32] width 20 height 12
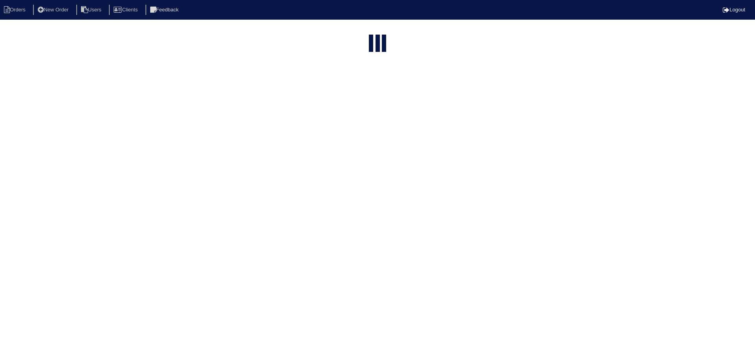
select select "15"
